Goal: Transaction & Acquisition: Purchase product/service

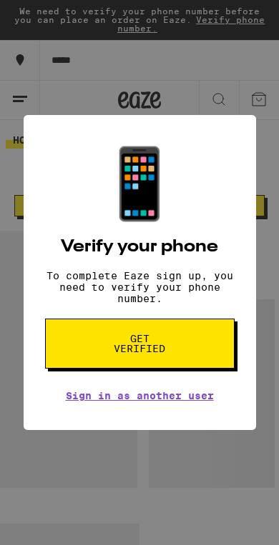
click at [206, 73] on div "📱 Verify your phone To complete Eaze sign up, you need to verify your phone num…" at bounding box center [139, 272] width 279 height 545
click at [236, 55] on div "📱 Verify your phone To complete Eaze sign up, you need to verify your phone num…" at bounding box center [139, 272] width 279 height 545
click at [191, 401] on link "Sign in as another user" at bounding box center [140, 395] width 148 height 11
